Goal: Task Accomplishment & Management: Manage account settings

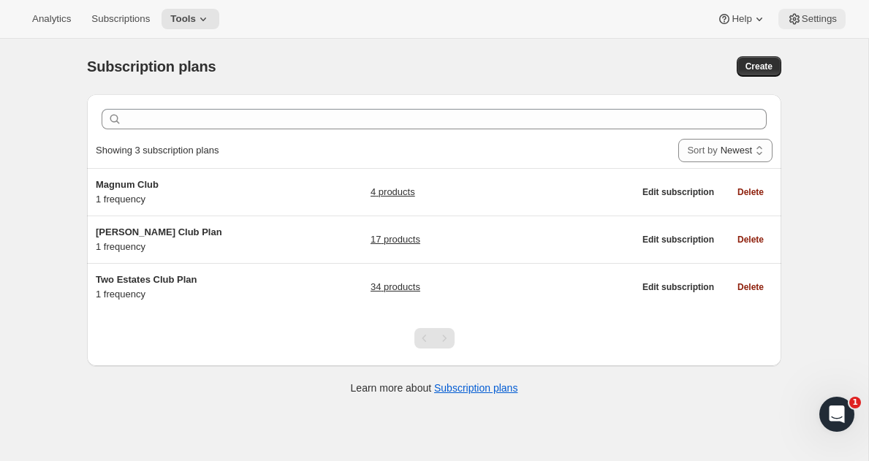
click at [810, 20] on span "Settings" at bounding box center [819, 19] width 35 height 12
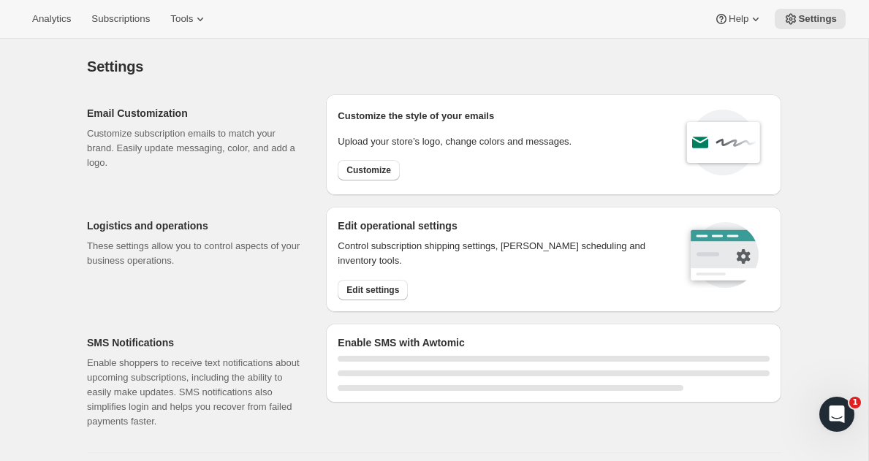
scroll to position [42, 0]
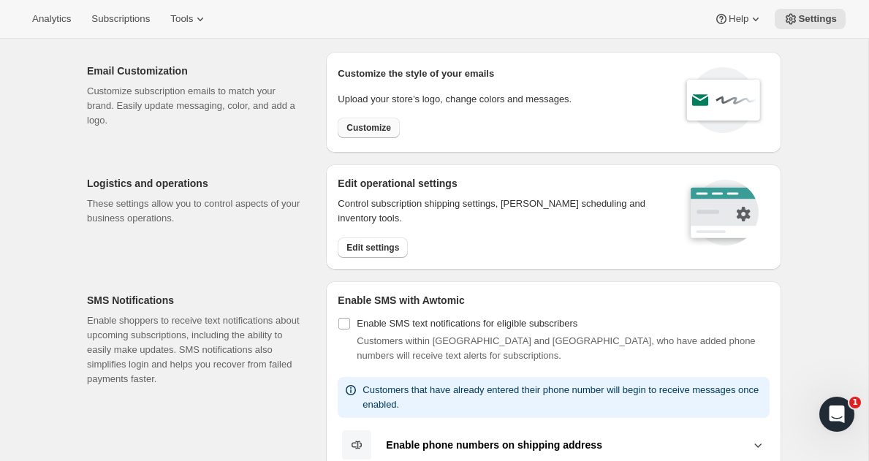
click at [370, 132] on span "Customize" at bounding box center [368, 128] width 45 height 12
select select "subscriptionMessage"
select select "5"
select select "15"
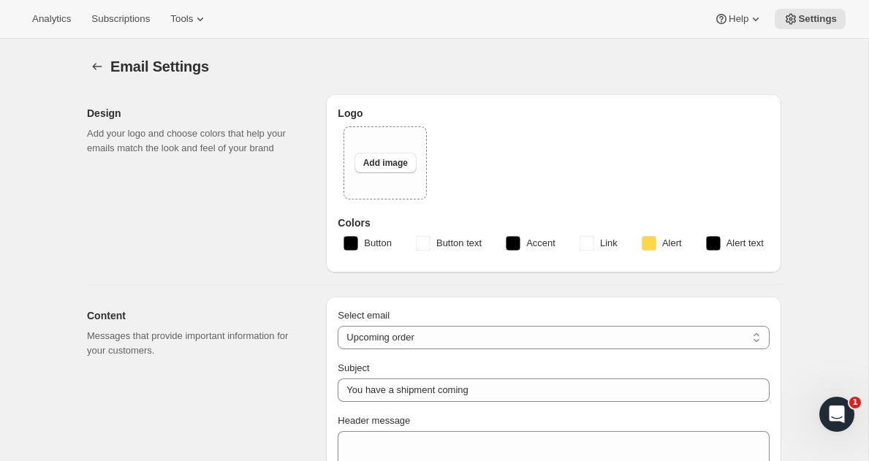
select select "6"
type input "Two Estates"
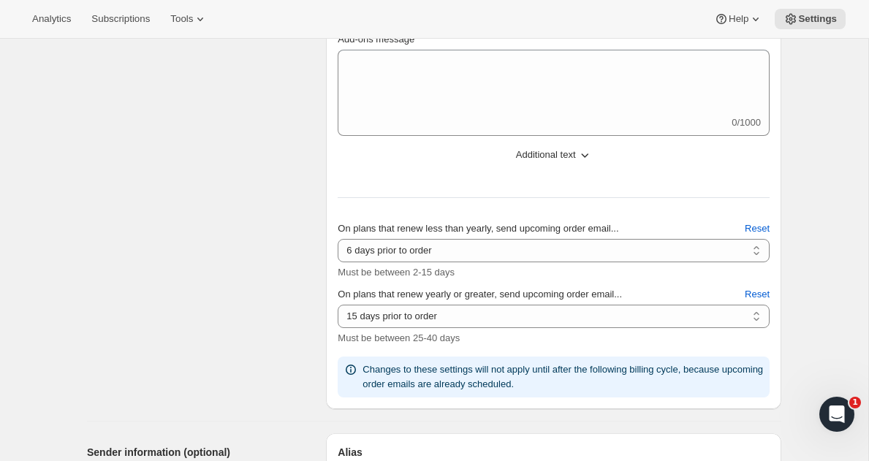
scroll to position [956, 0]
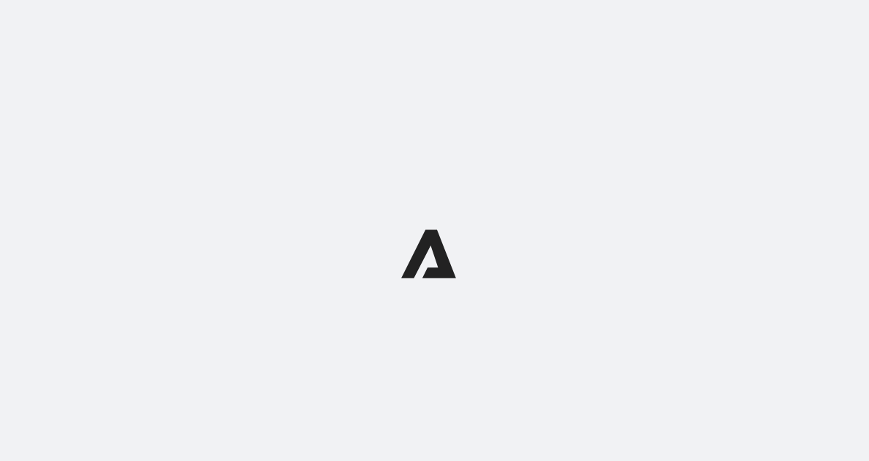
select select "subscriptionMessage"
select select "5"
select select "15"
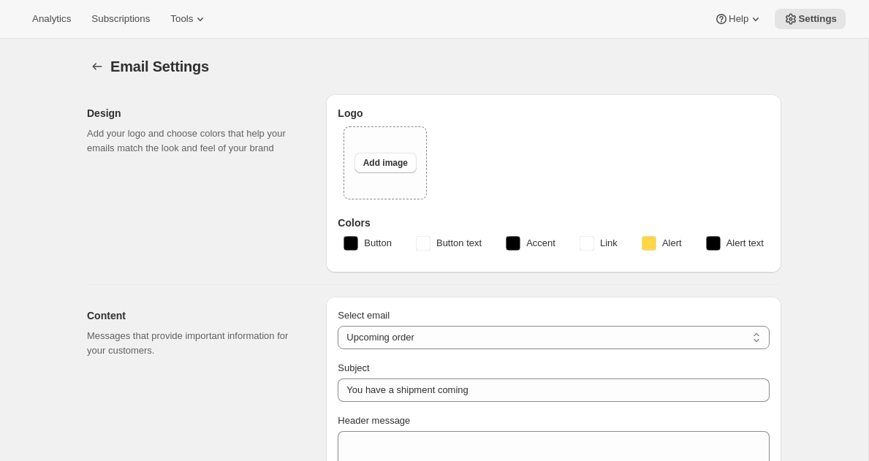
select select "6"
type input "Two Estates"
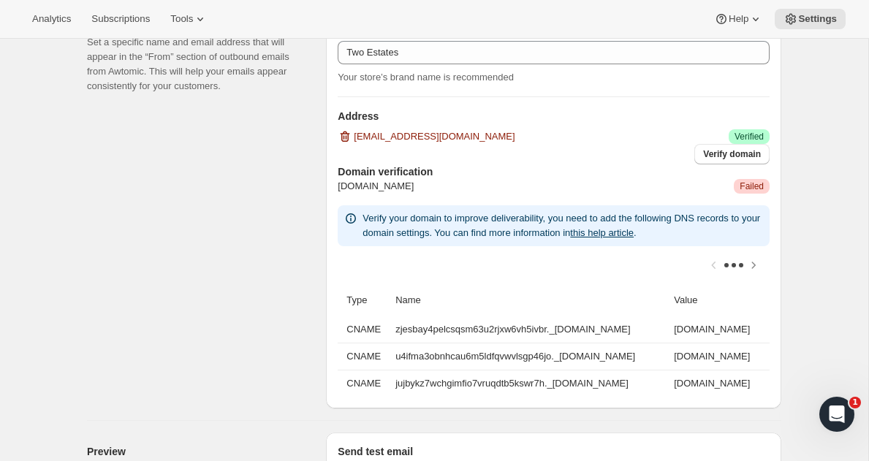
scroll to position [1029, 0]
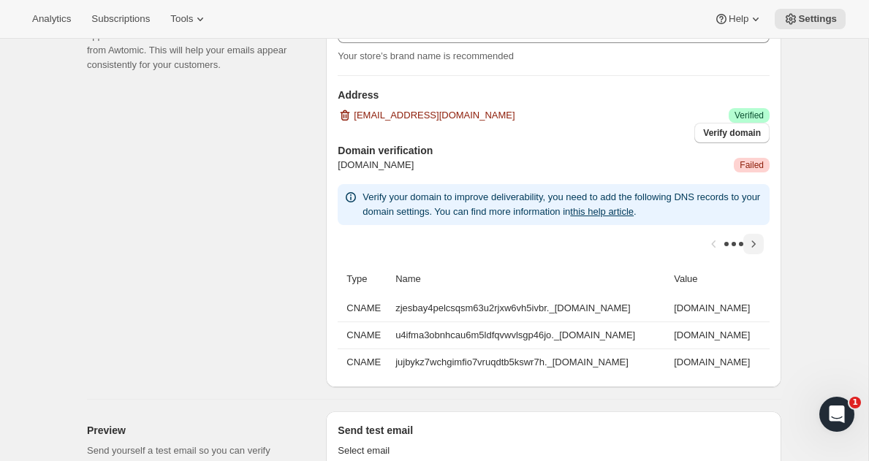
click at [755, 240] on icon "Scroll table right one column" at bounding box center [753, 244] width 15 height 15
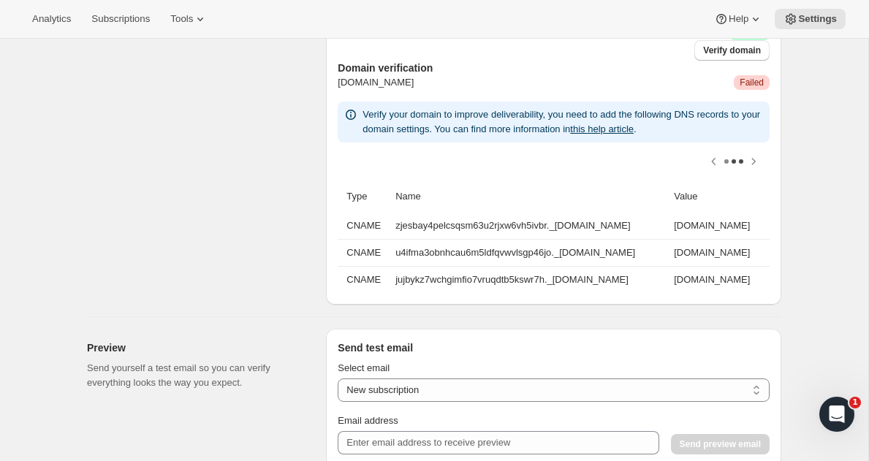
scroll to position [1049, 0]
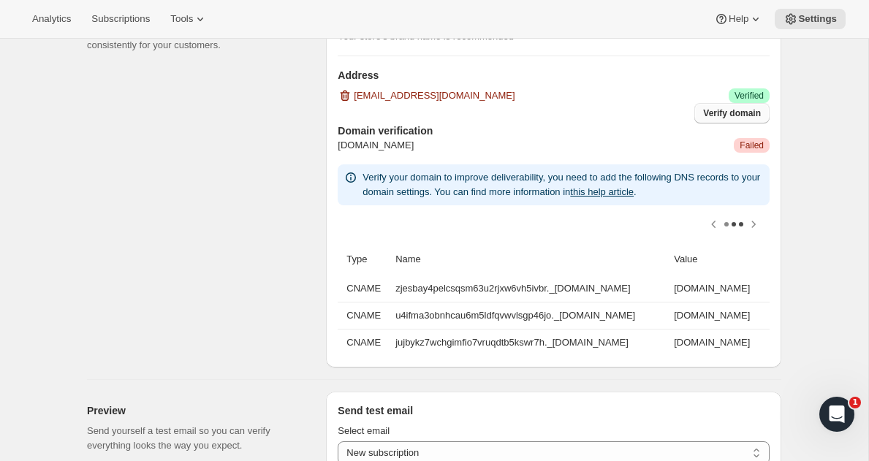
click at [718, 113] on span "Verify domain" at bounding box center [732, 113] width 58 height 12
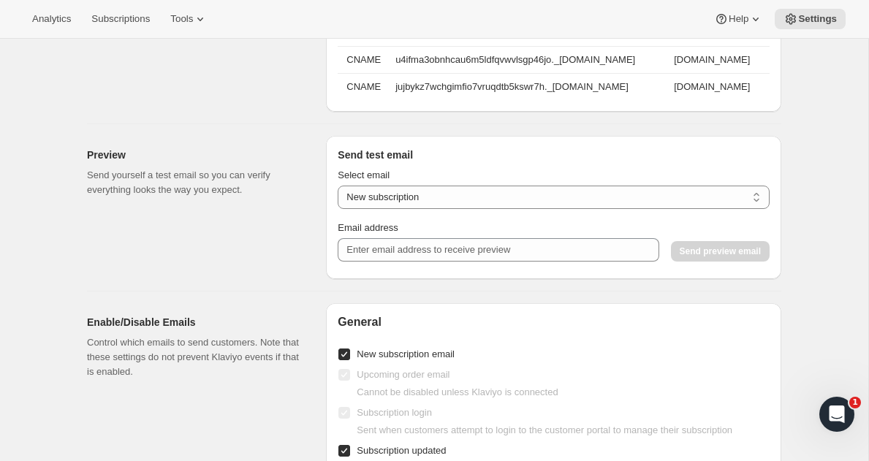
scroll to position [1386, 0]
